Goal: Task Accomplishment & Management: Complete application form

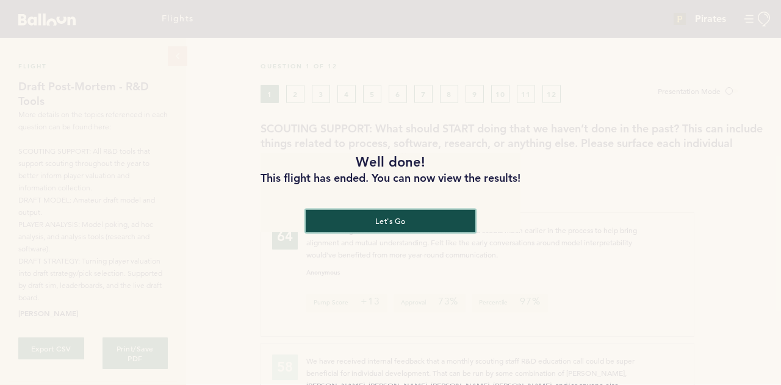
click at [391, 228] on button "let's go" at bounding box center [391, 221] width 170 height 23
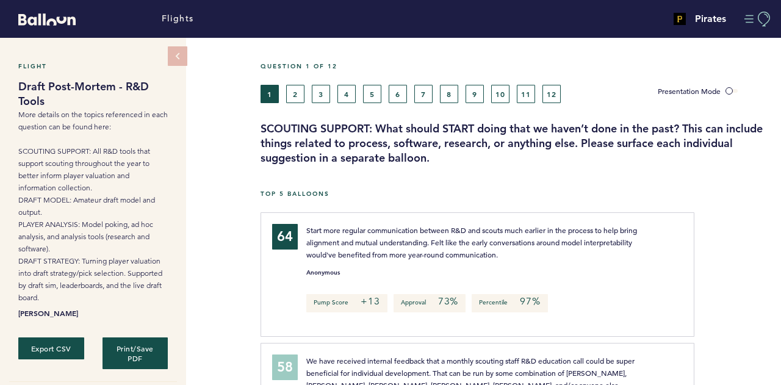
click at [749, 22] on button "Manage Account" at bounding box center [758, 19] width 27 height 15
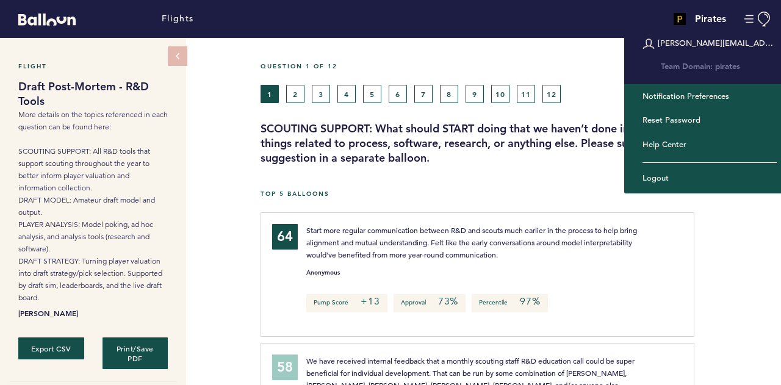
click at [497, 136] on h3 "SCOUTING SUPPORT: What should START doing that we haven’t done in the past? Thi…" at bounding box center [517, 143] width 512 height 44
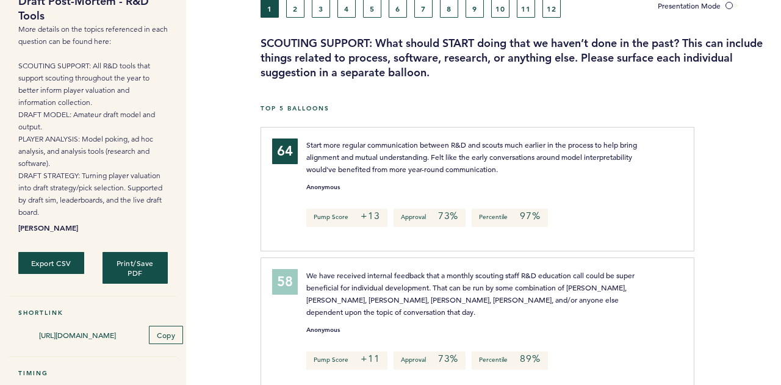
scroll to position [17, 0]
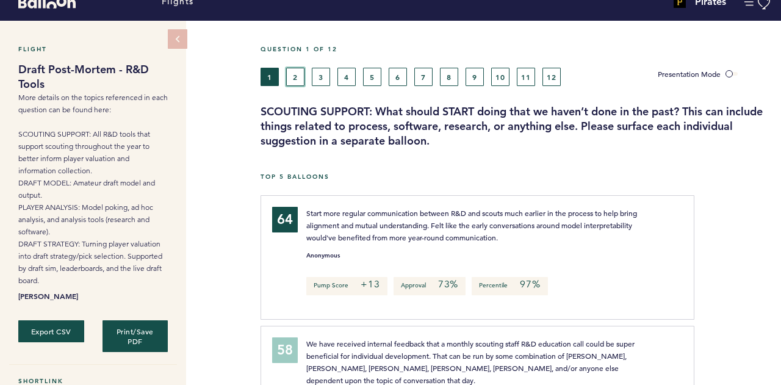
click at [300, 78] on button "2" at bounding box center [295, 77] width 18 height 18
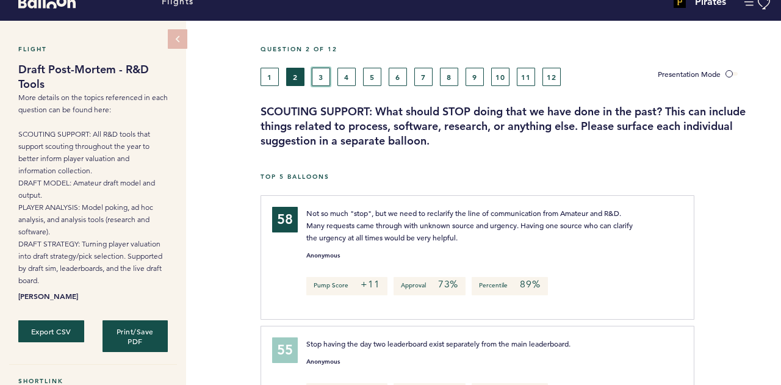
click at [329, 78] on button "3" at bounding box center [321, 77] width 18 height 18
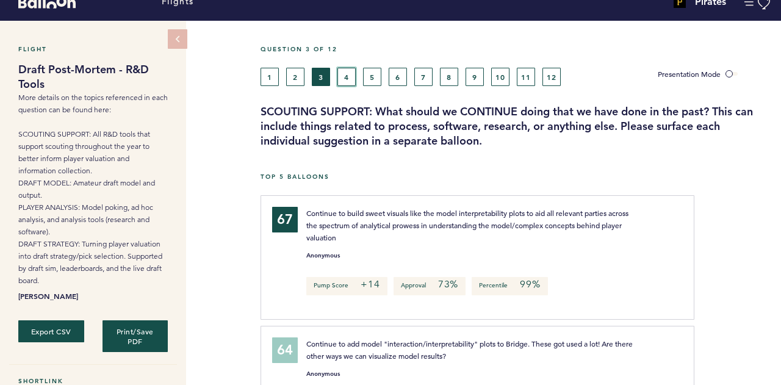
click at [352, 82] on button "4" at bounding box center [347, 77] width 18 height 18
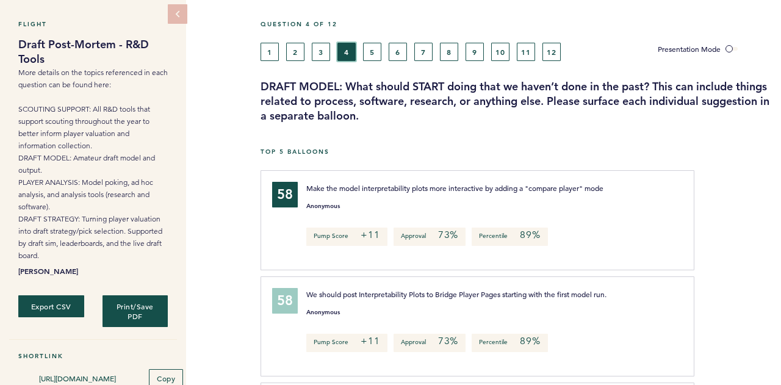
scroll to position [35, 0]
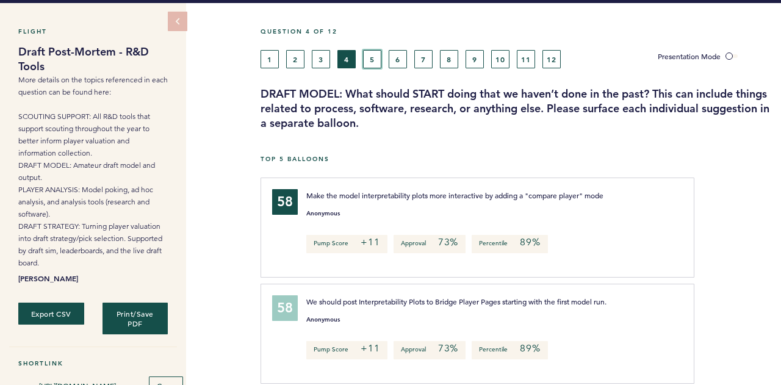
click at [380, 64] on button "5" at bounding box center [372, 59] width 18 height 18
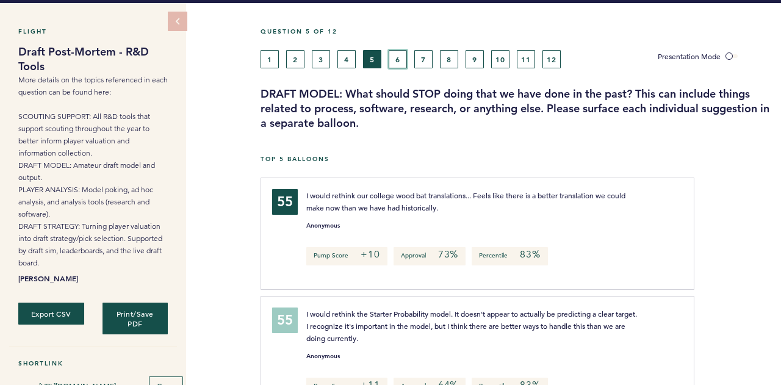
click at [396, 67] on button "6" at bounding box center [398, 59] width 18 height 18
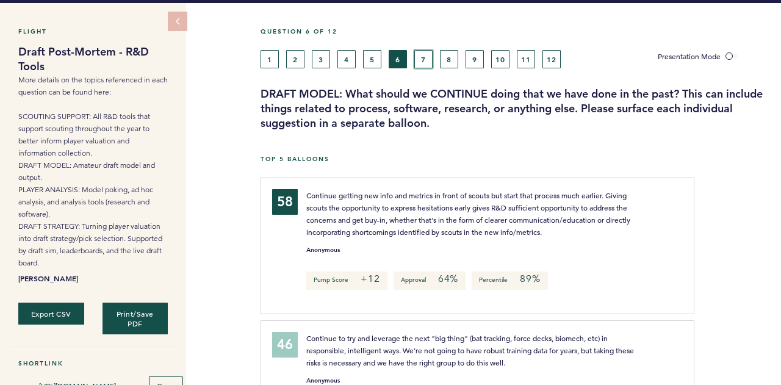
click at [417, 65] on button "7" at bounding box center [424, 59] width 18 height 18
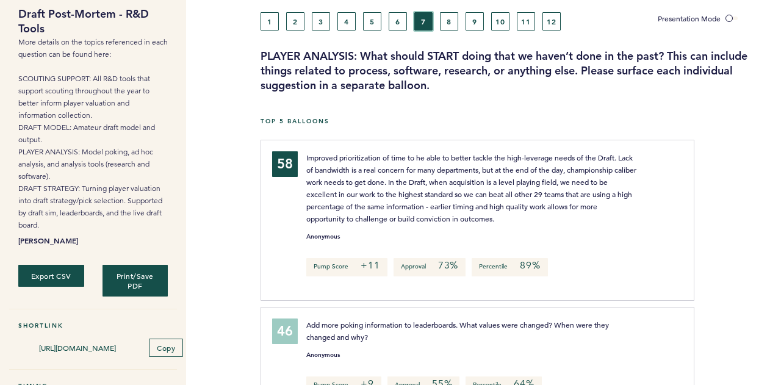
scroll to position [74, 0]
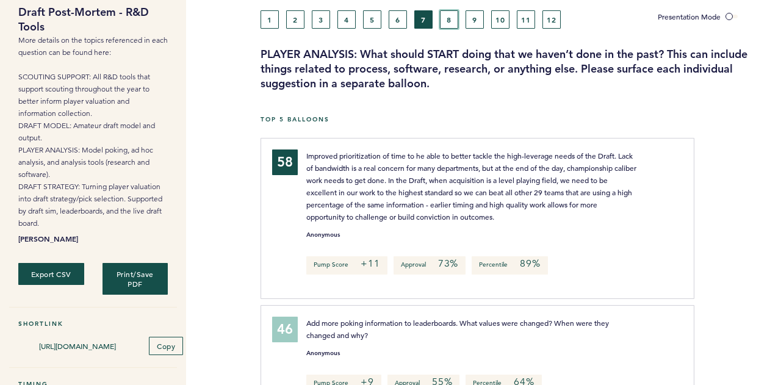
click at [447, 21] on button "8" at bounding box center [449, 19] width 18 height 18
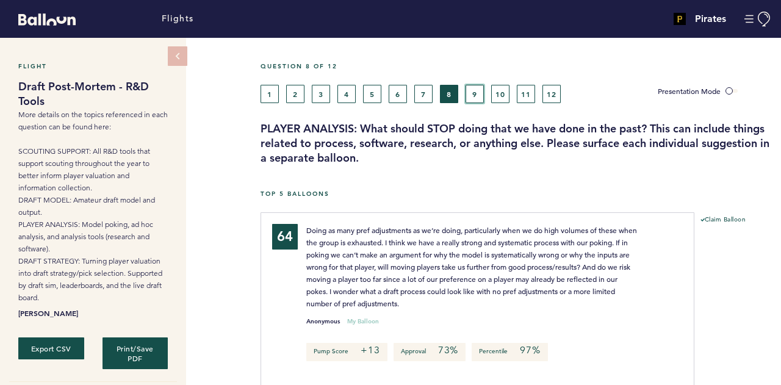
click at [476, 96] on button "9" at bounding box center [475, 94] width 18 height 18
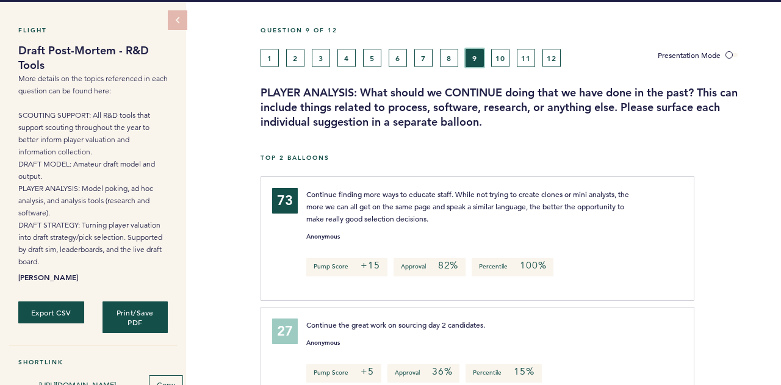
scroll to position [38, 0]
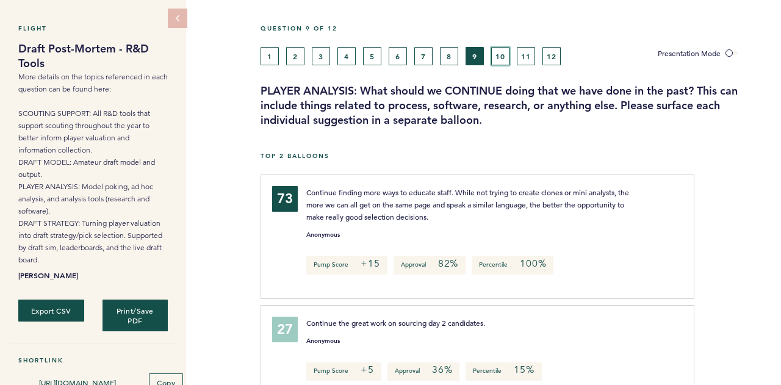
click at [500, 63] on button "10" at bounding box center [500, 56] width 18 height 18
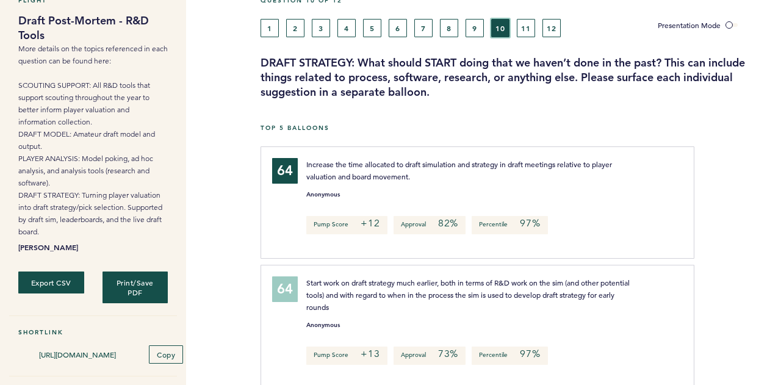
scroll to position [67, 0]
click at [528, 24] on button "11" at bounding box center [526, 27] width 18 height 18
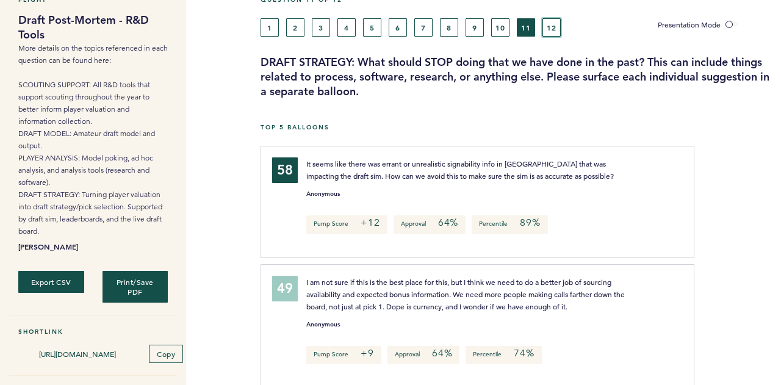
click at [553, 26] on button "12" at bounding box center [552, 27] width 18 height 18
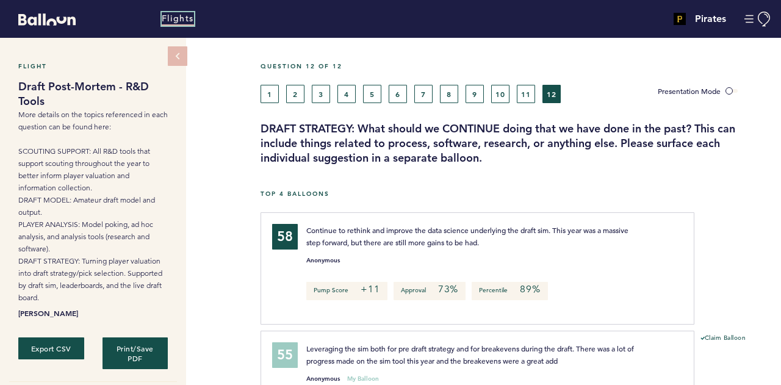
click at [172, 16] on link "Flights" at bounding box center [178, 18] width 32 height 13
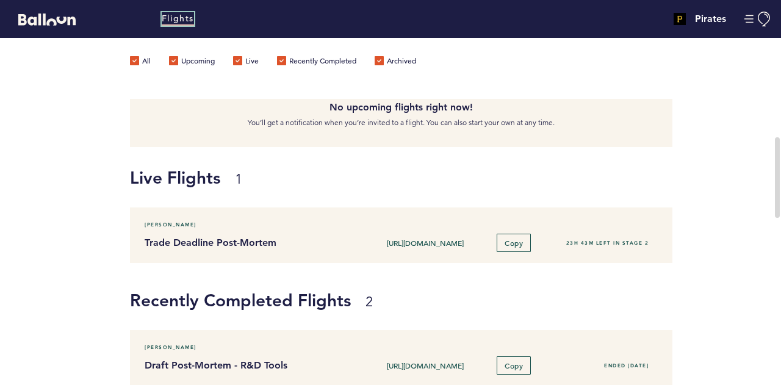
scroll to position [124, 0]
